Goal: Information Seeking & Learning: Learn about a topic

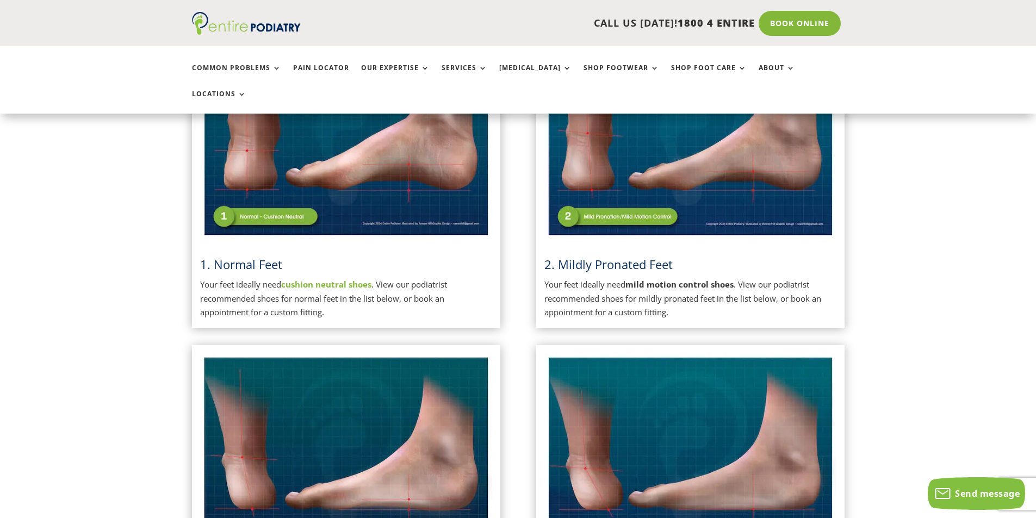
scroll to position [348, 0]
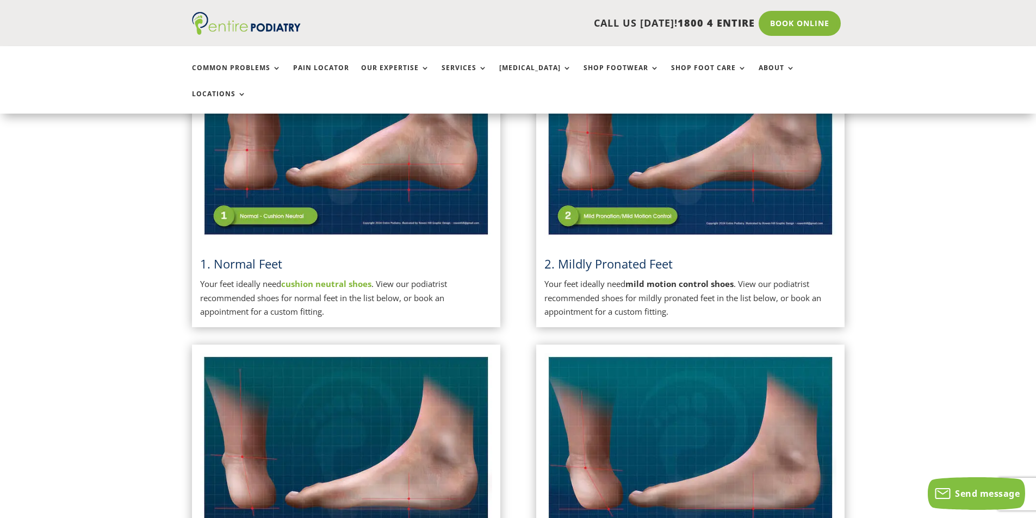
click at [305, 277] on p "Your feet ideally need cushion neutral shoes . View our podiatrist recommended …" at bounding box center [346, 298] width 292 height 42
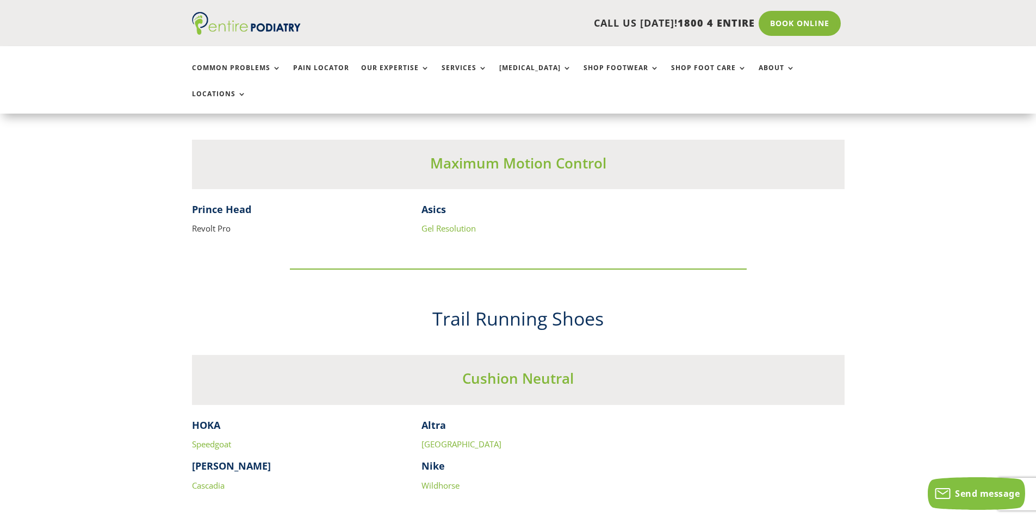
scroll to position [2611, 0]
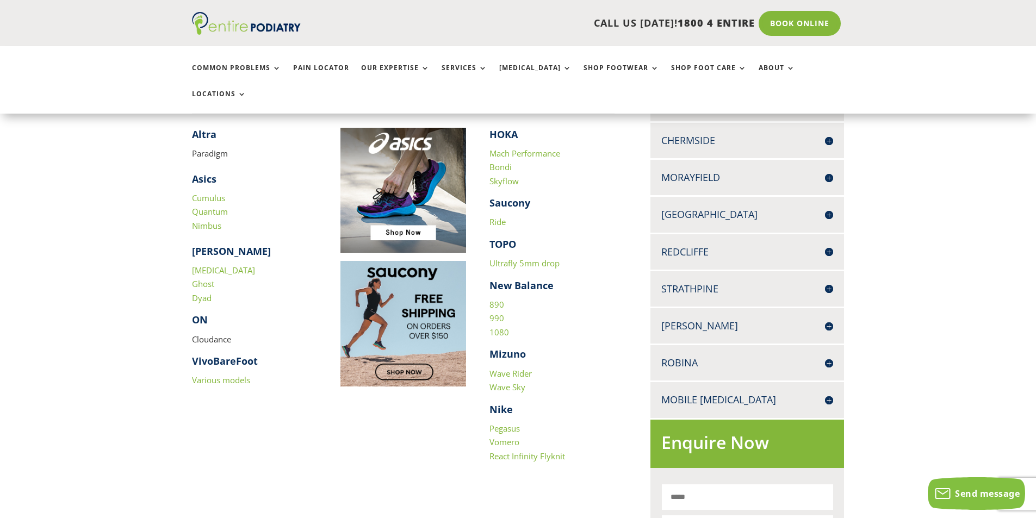
scroll to position [348, 0]
click at [498, 299] on link "890" at bounding box center [497, 304] width 15 height 11
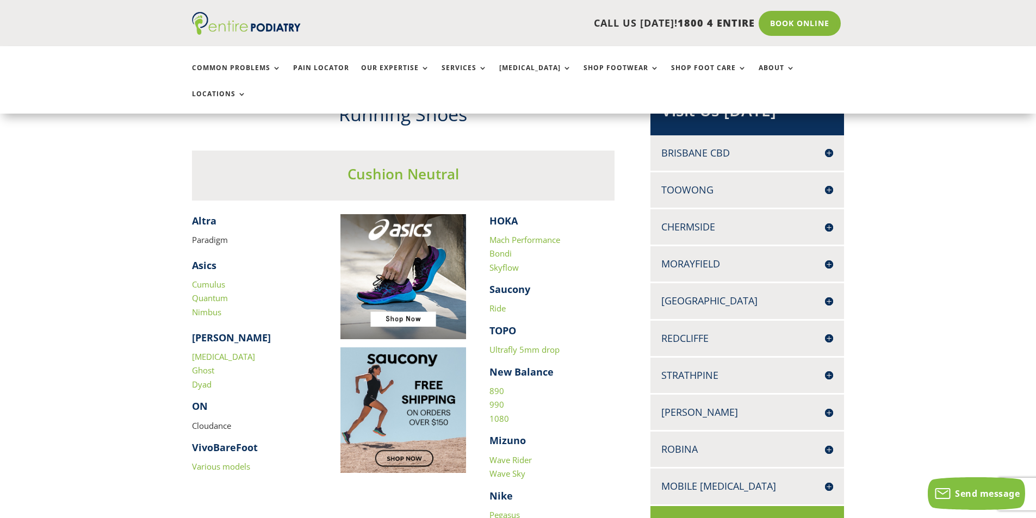
click at [548, 234] on link "Mach Performance" at bounding box center [525, 239] width 71 height 11
click at [503, 248] on link "Bondi" at bounding box center [501, 253] width 22 height 11
click at [202, 279] on link "Cumulus" at bounding box center [208, 284] width 33 height 11
click at [212, 351] on link "[MEDICAL_DATA]" at bounding box center [223, 356] width 63 height 11
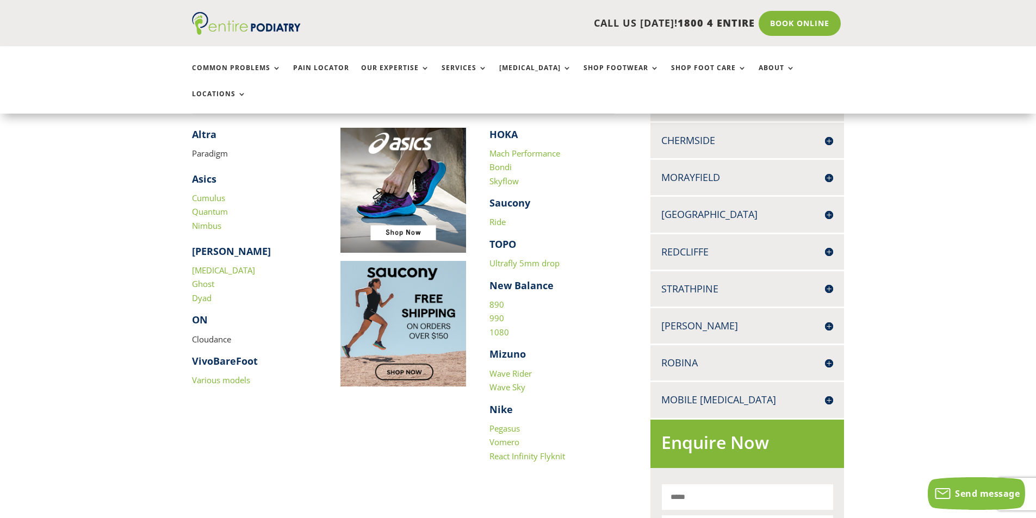
scroll to position [348, 0]
click at [496, 299] on link "890" at bounding box center [497, 304] width 15 height 11
click at [499, 423] on link "Pegasus" at bounding box center [505, 428] width 30 height 11
click at [221, 354] on strong "VivoBareFoot" at bounding box center [225, 360] width 66 height 13
click at [219, 374] on link "Various models" at bounding box center [221, 379] width 58 height 11
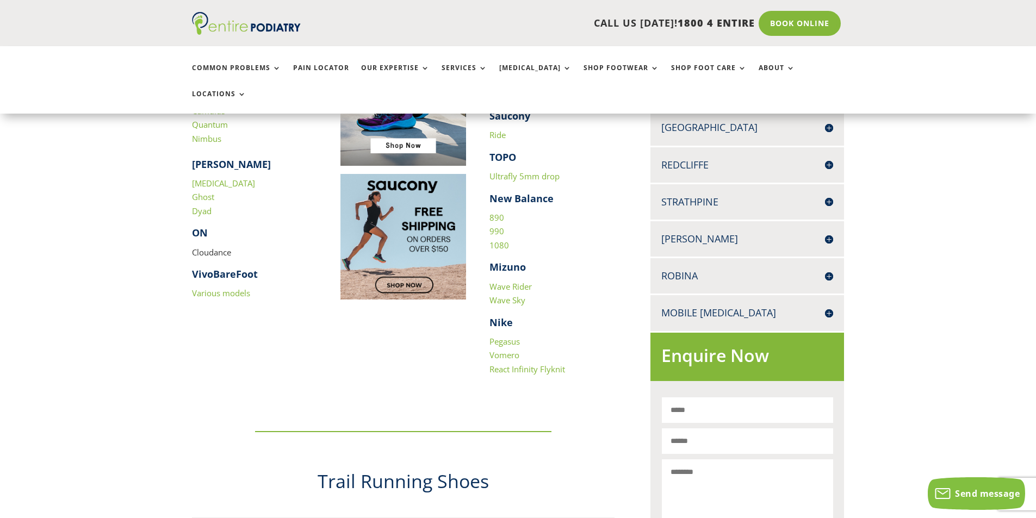
scroll to position [435, 0]
click at [514, 349] on link "Vomero" at bounding box center [505, 354] width 30 height 11
click at [516, 363] on link "React Infinity Flyknit" at bounding box center [528, 368] width 76 height 11
